Goal: Information Seeking & Learning: Learn about a topic

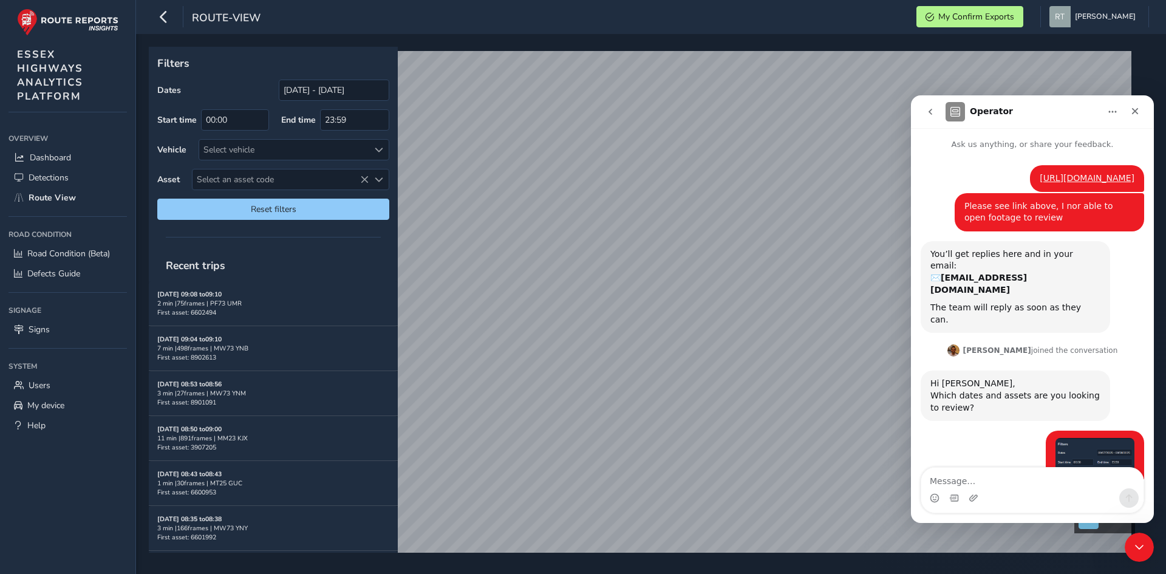
scroll to position [317, 0]
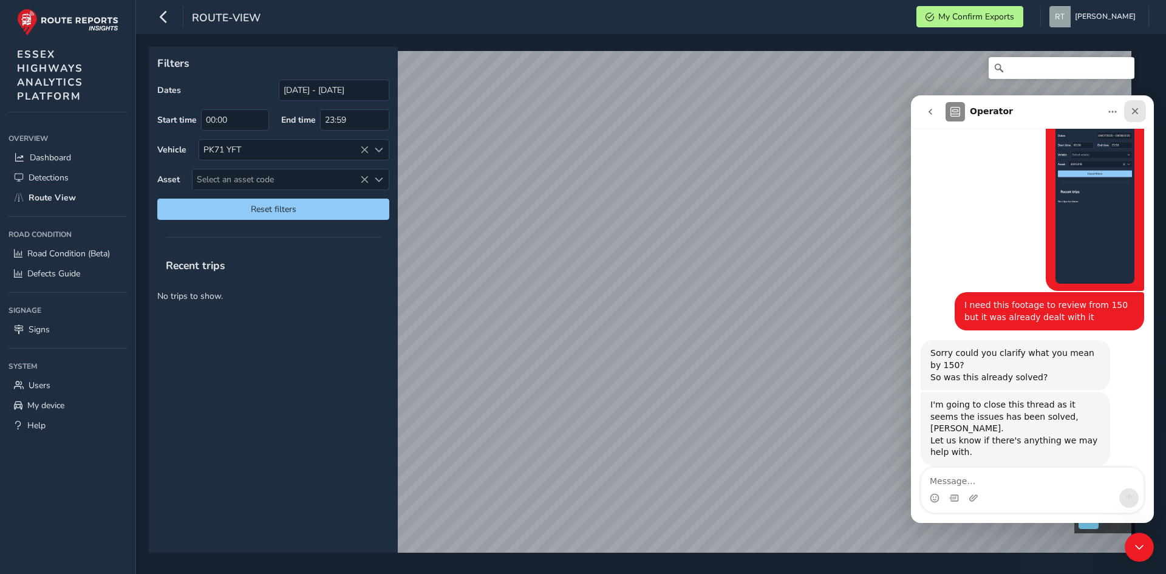
click at [1136, 107] on icon "Close" at bounding box center [1135, 111] width 10 height 10
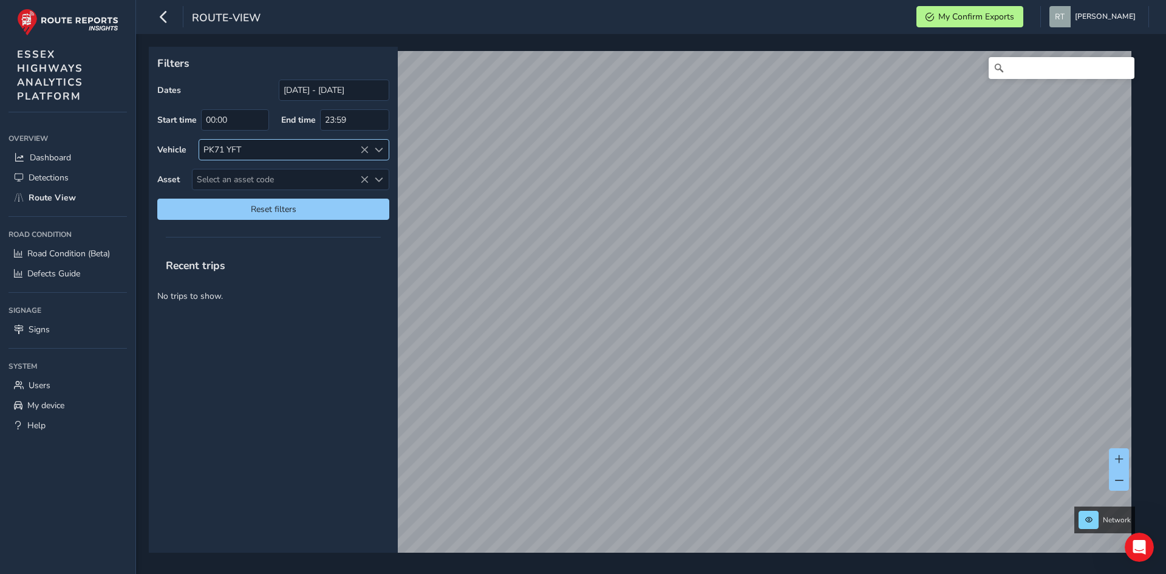
click at [362, 145] on div "PK71 YFT" at bounding box center [283, 150] width 169 height 20
click at [365, 149] on icon at bounding box center [364, 150] width 9 height 9
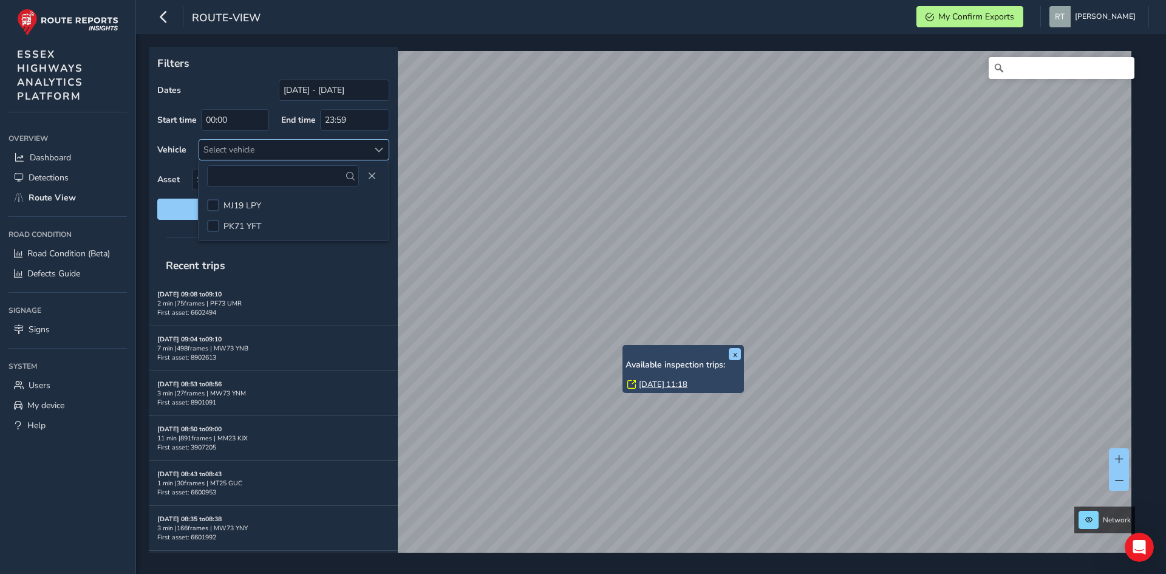
click at [652, 383] on link "Tue, 5 Aug, 11:18" at bounding box center [663, 384] width 49 height 11
